Goal: Task Accomplishment & Management: Use online tool/utility

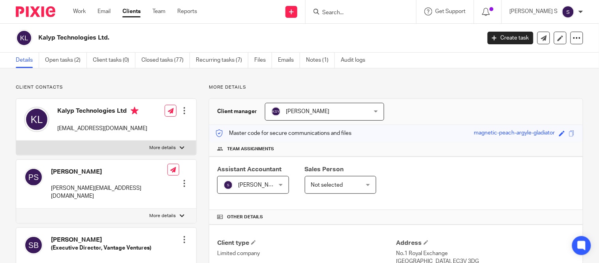
click at [344, 13] on input "Search" at bounding box center [357, 12] width 71 height 7
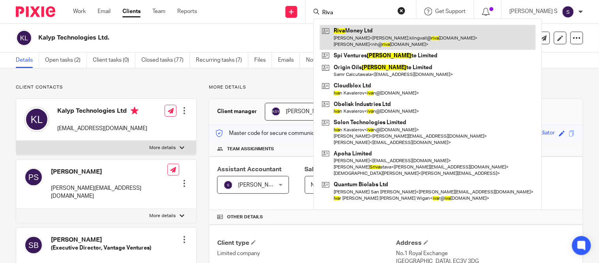
type input "Riva"
click at [359, 30] on link at bounding box center [428, 37] width 216 height 24
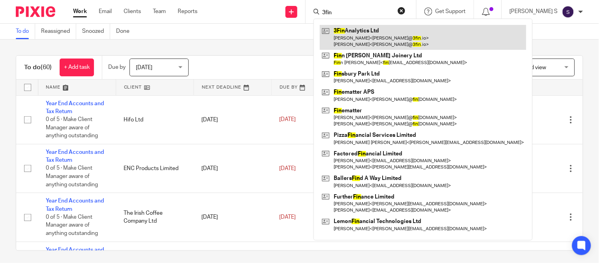
type input "3fin"
click at [368, 41] on link at bounding box center [423, 37] width 207 height 24
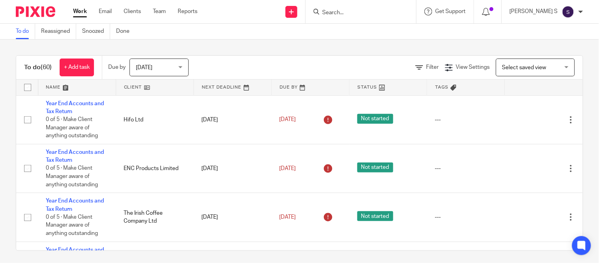
click at [349, 13] on input "Search" at bounding box center [357, 12] width 71 height 7
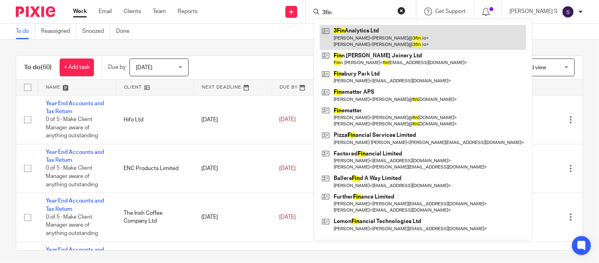
type input "3fin"
click at [361, 28] on link at bounding box center [423, 37] width 207 height 24
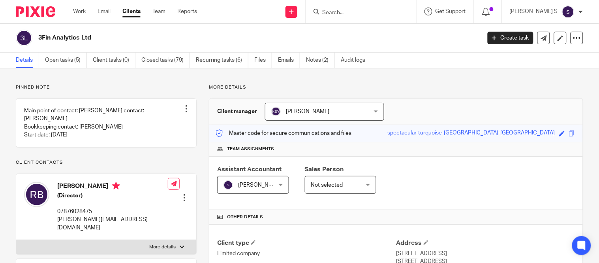
click at [352, 12] on input "Search" at bounding box center [357, 12] width 71 height 7
click at [74, 57] on link "Open tasks (5)" at bounding box center [66, 60] width 42 height 15
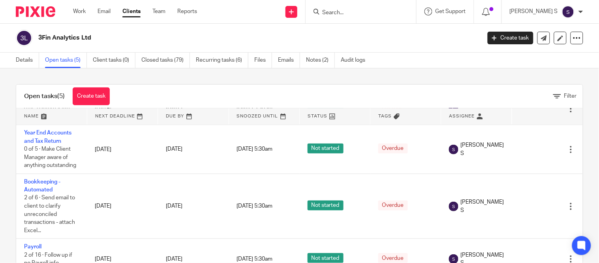
scroll to position [25, 0]
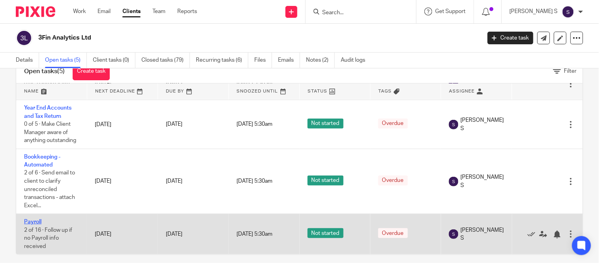
click at [33, 219] on link "Payroll" at bounding box center [32, 222] width 17 height 6
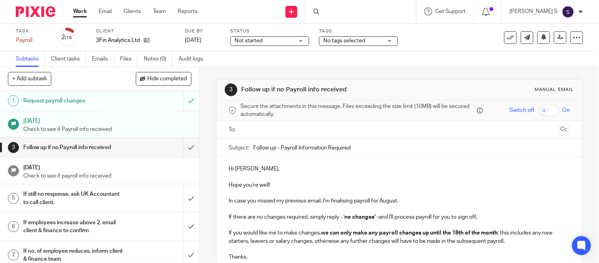
click at [356, 146] on input "Follow up - Payroll Information Required" at bounding box center [411, 148] width 317 height 18
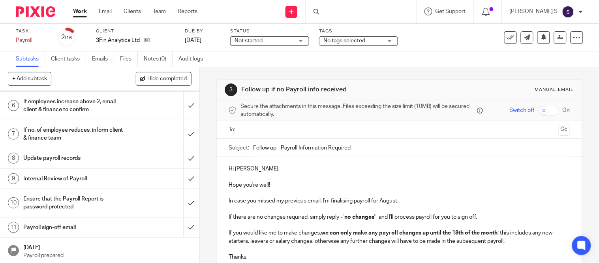
scroll to position [144, 0]
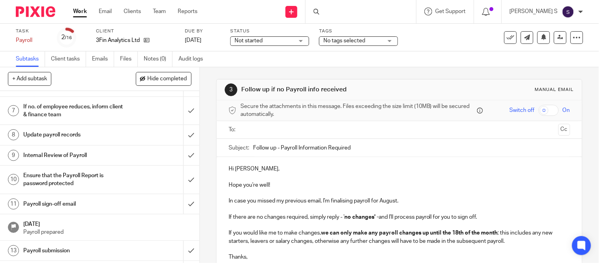
click at [73, 202] on h1 "Payroll sign-off email" at bounding box center [74, 204] width 102 height 12
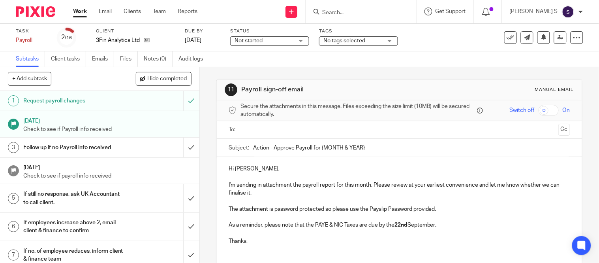
click at [368, 145] on input "Action - Approve Payroll for {MONTH & YEAR}" at bounding box center [411, 148] width 317 height 18
type input "Action - Approve Payroll for [DATE]."
click at [332, 134] on ul at bounding box center [399, 129] width 317 height 13
click at [327, 131] on input "text" at bounding box center [399, 129] width 312 height 9
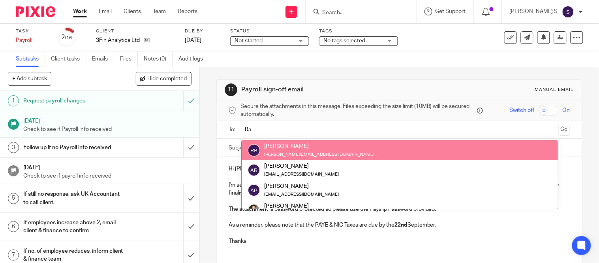
type input "Ra"
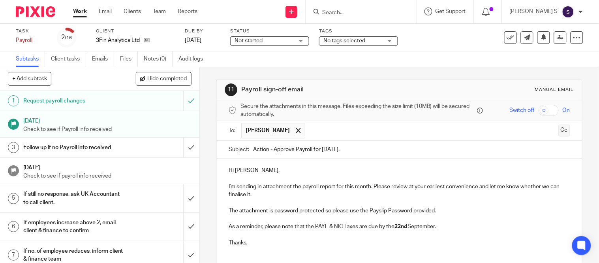
click at [559, 134] on button "Cc" at bounding box center [565, 130] width 12 height 12
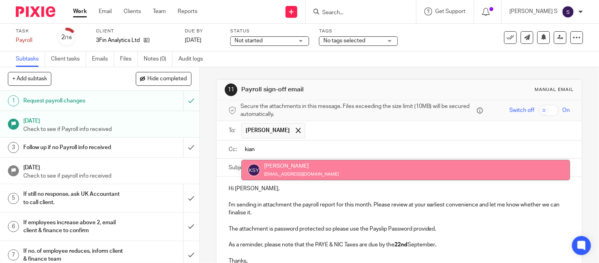
type input "kian"
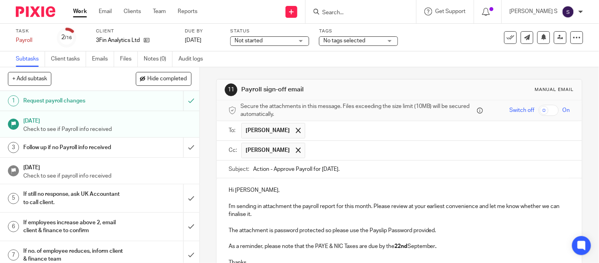
click at [401, 155] on input "text" at bounding box center [438, 150] width 258 height 15
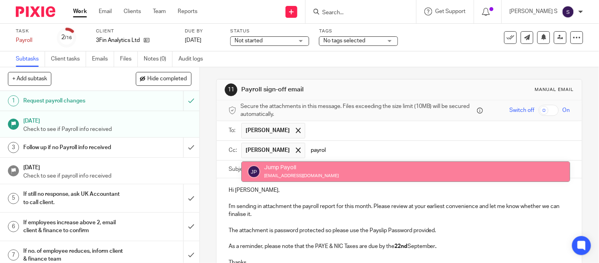
type input "payrol"
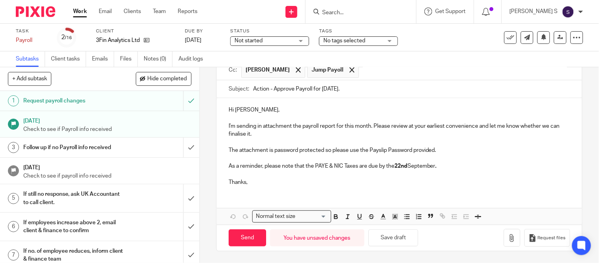
scroll to position [81, 0]
click at [508, 240] on icon "button" at bounding box center [512, 238] width 8 height 8
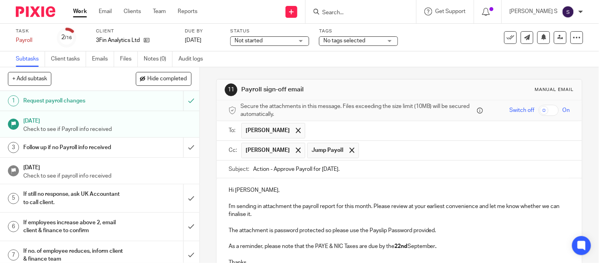
scroll to position [128, 0]
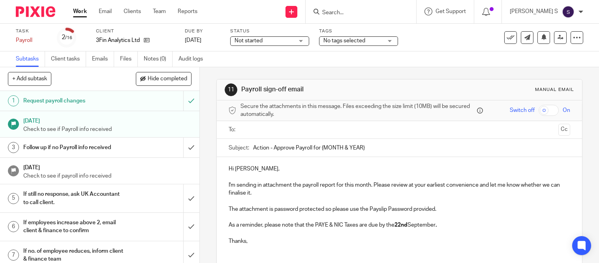
click at [365, 147] on input "Action - Approve Payroll for {MONTH & YEAR}" at bounding box center [411, 148] width 317 height 18
type input "Action - Approve Payroll for [DATE]."
click at [314, 133] on input "text" at bounding box center [399, 129] width 312 height 9
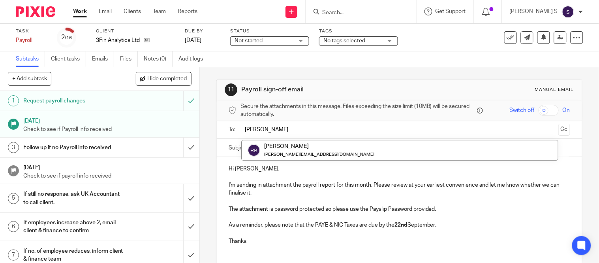
type input "[PERSON_NAME]"
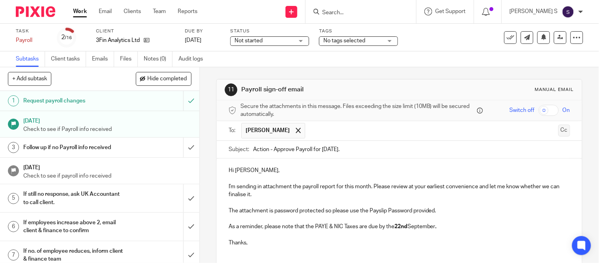
click at [559, 132] on button "Cc" at bounding box center [565, 130] width 12 height 12
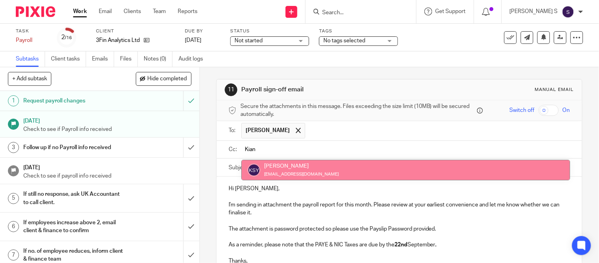
type input "Kian"
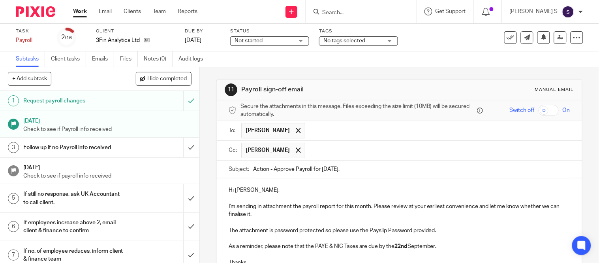
click at [368, 152] on input "text" at bounding box center [438, 150] width 258 height 15
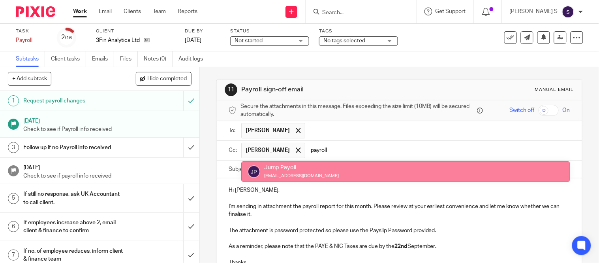
type input "payroll"
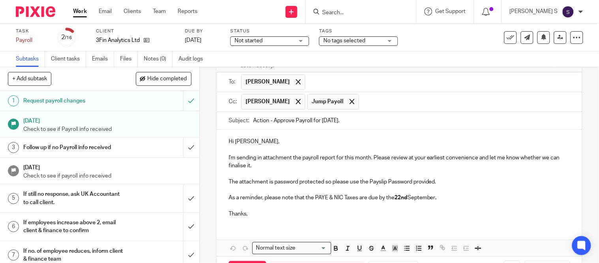
scroll to position [81, 0]
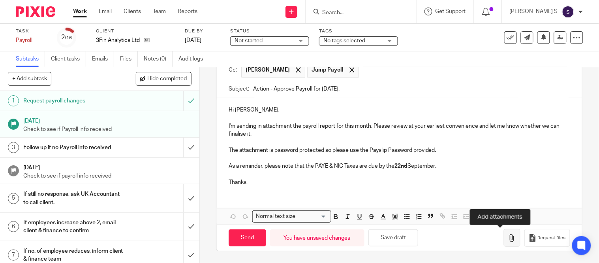
click at [504, 238] on button "button" at bounding box center [512, 238] width 17 height 18
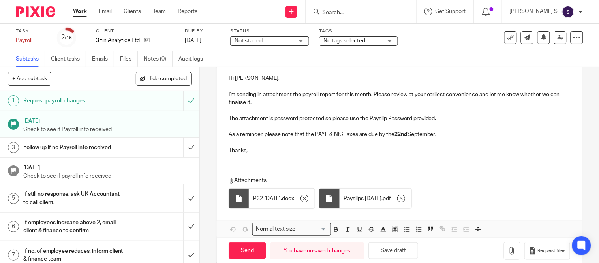
scroll to position [125, 0]
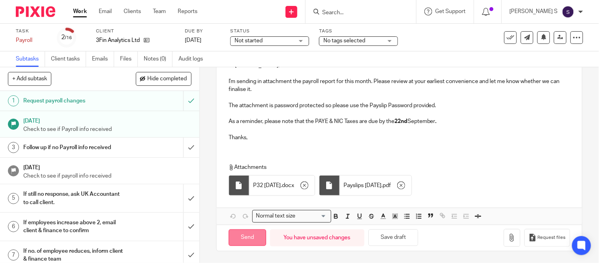
click at [249, 235] on input "Send" at bounding box center [248, 237] width 38 height 17
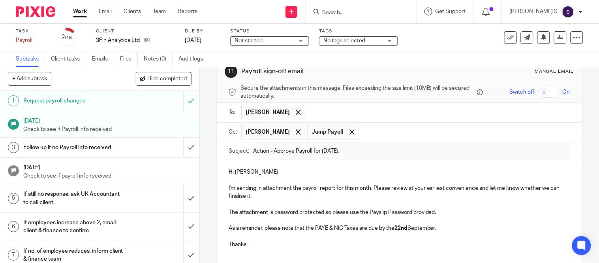
scroll to position [18, 0]
type input "Sent"
